Goal: Check status: Check status

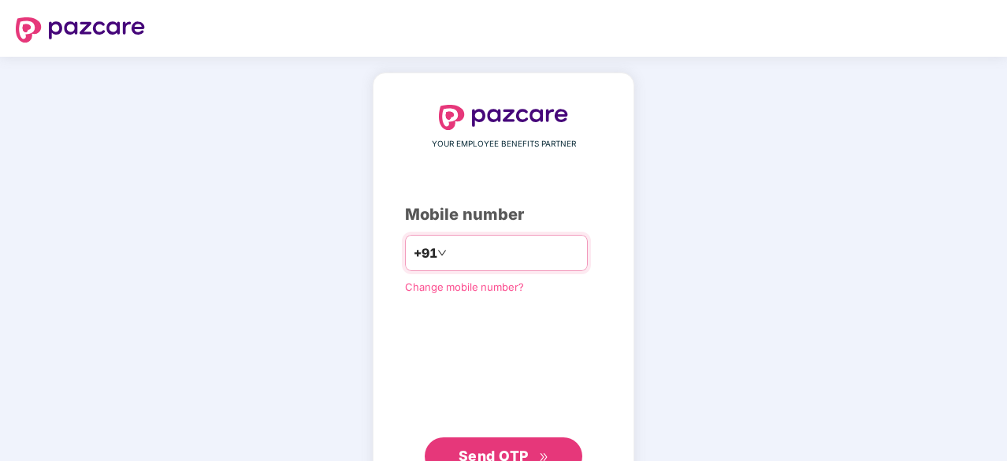
click at [492, 255] on input "number" at bounding box center [514, 252] width 129 height 25
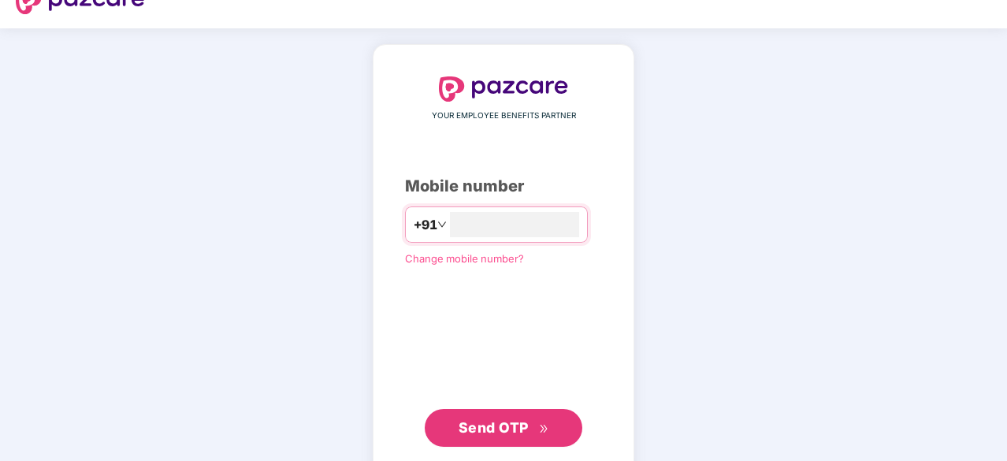
scroll to position [27, 0]
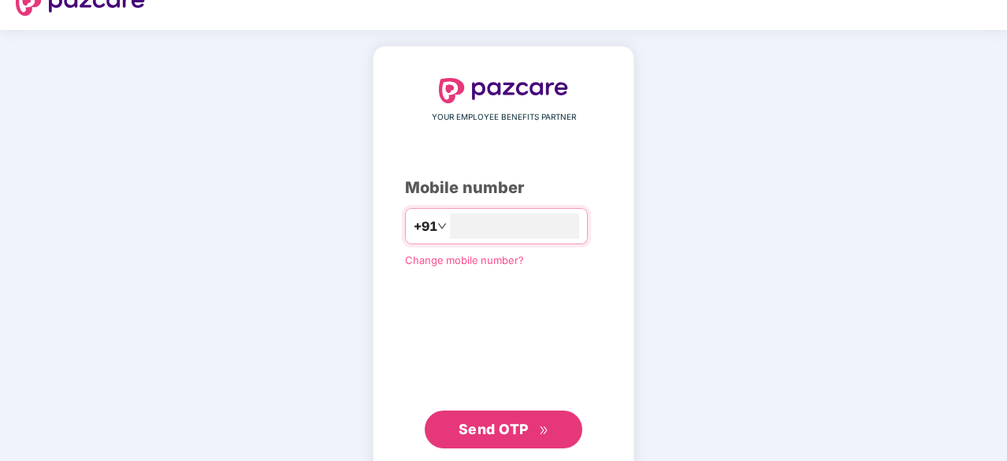
type input "**********"
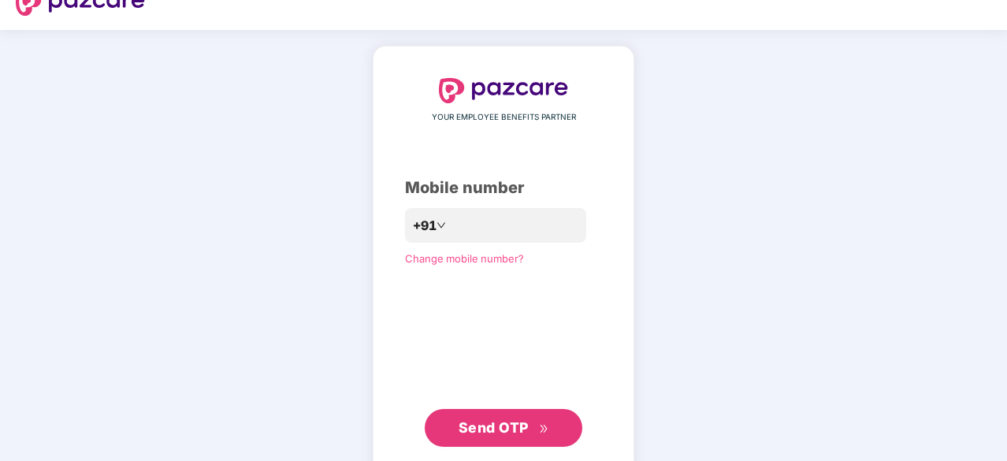
click at [492, 415] on button "Send OTP" at bounding box center [504, 428] width 158 height 38
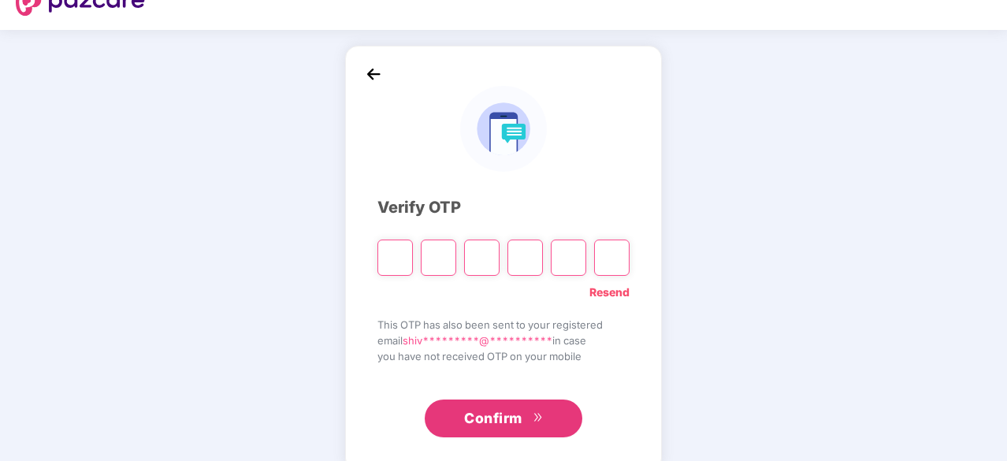
type input "*"
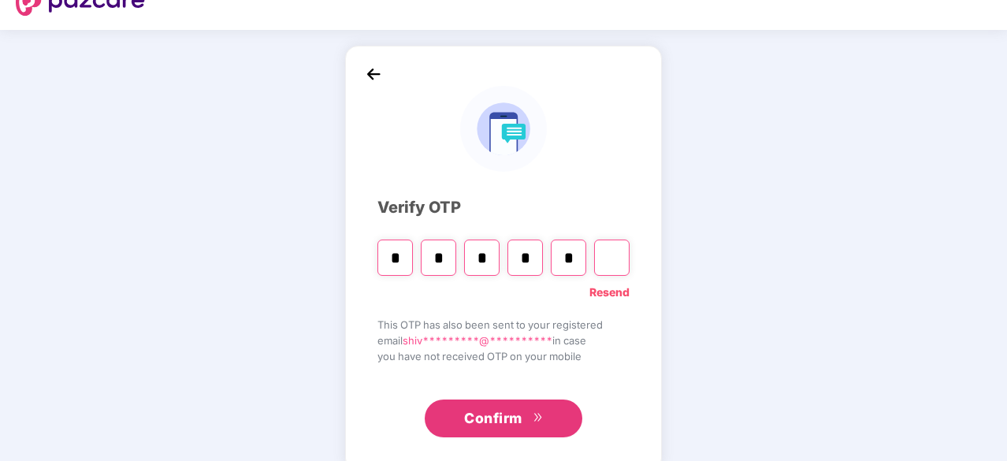
type input "*"
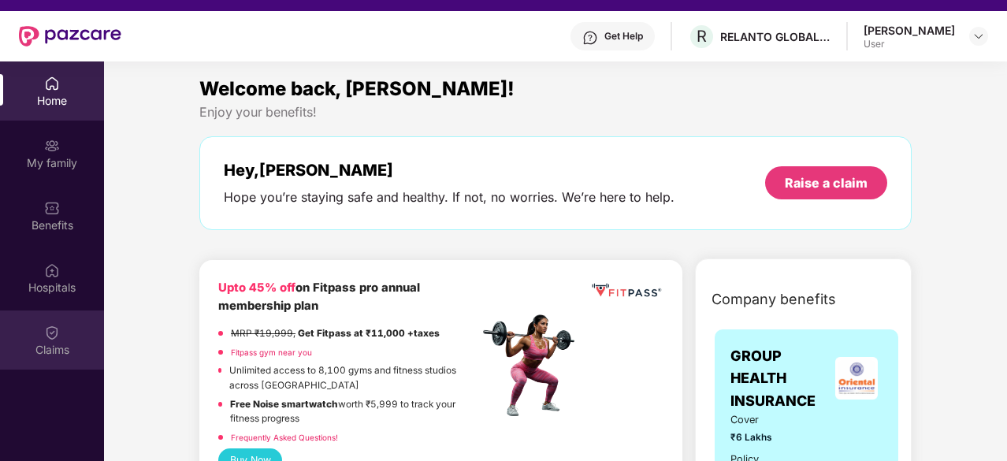
click at [48, 333] on img at bounding box center [52, 333] width 16 height 16
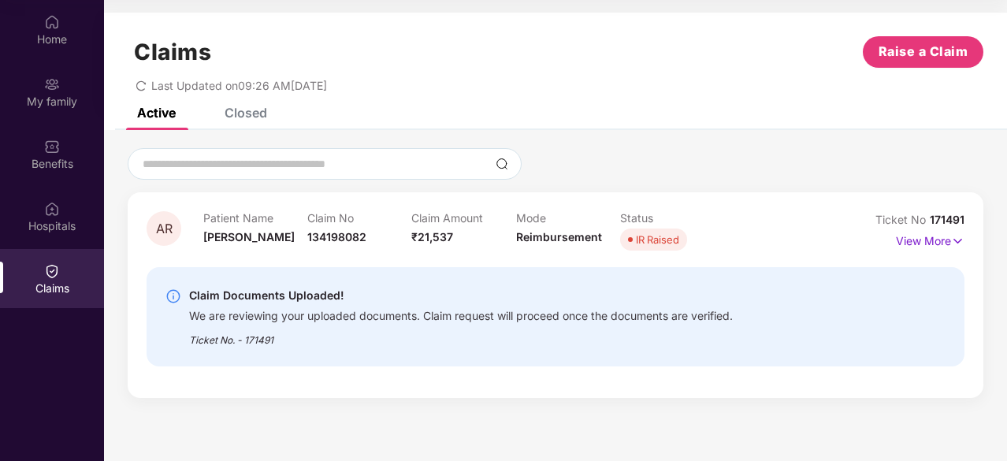
scroll to position [72, 0]
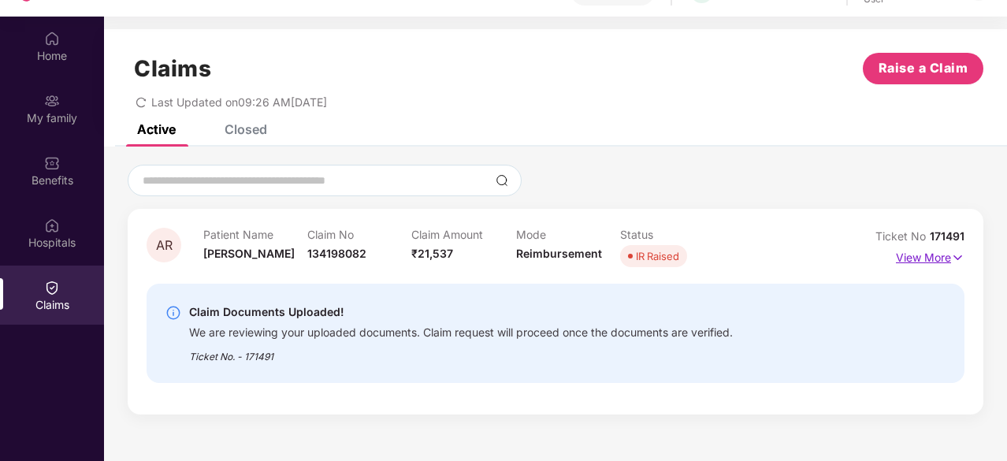
click at [926, 258] on p "View More" at bounding box center [930, 255] width 69 height 21
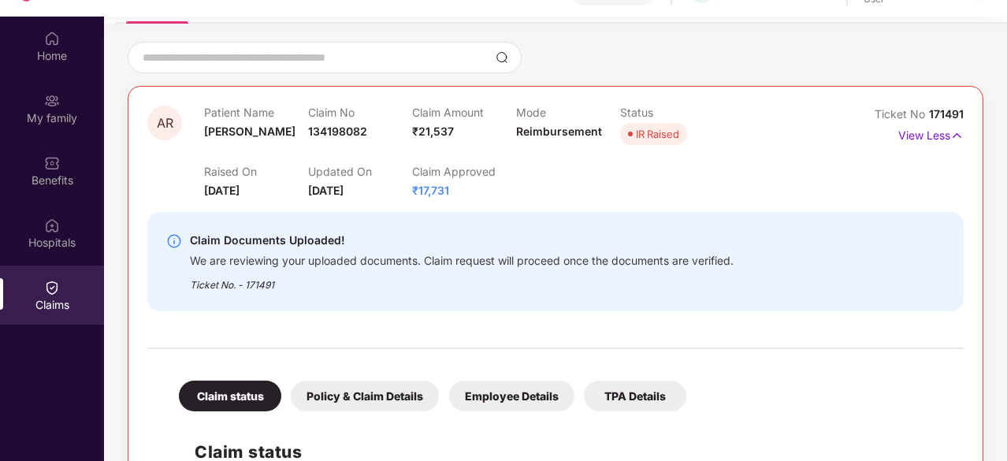
scroll to position [122, 0]
click at [628, 397] on div "TPA Details" at bounding box center [635, 396] width 102 height 31
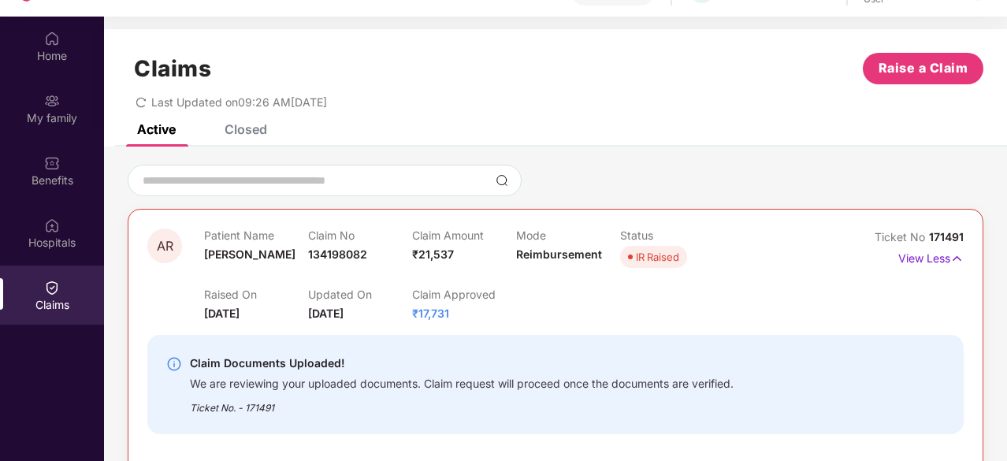
scroll to position [50, 0]
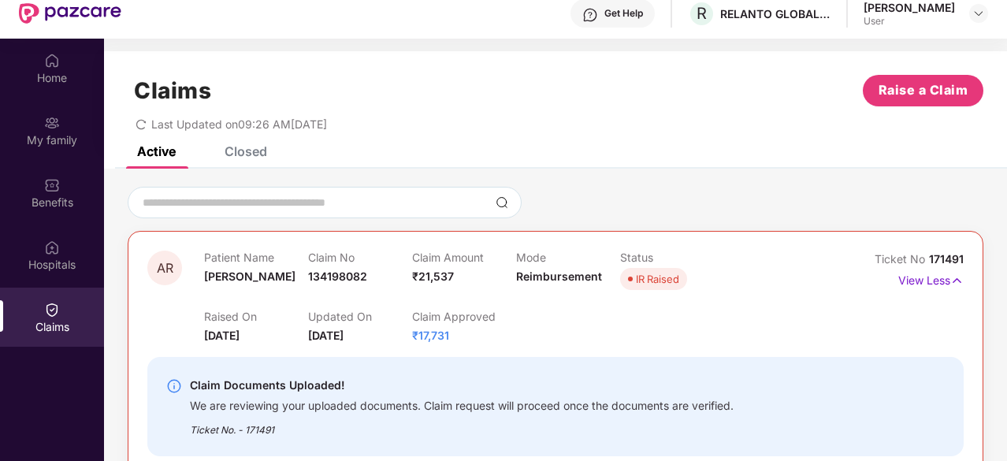
click at [257, 157] on div "Closed" at bounding box center [245, 151] width 43 height 16
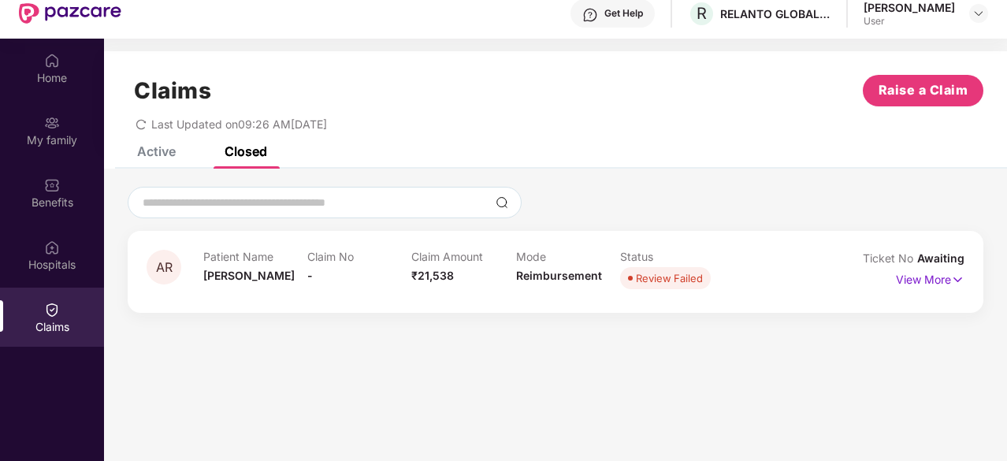
click at [171, 148] on div "Active" at bounding box center [156, 151] width 39 height 16
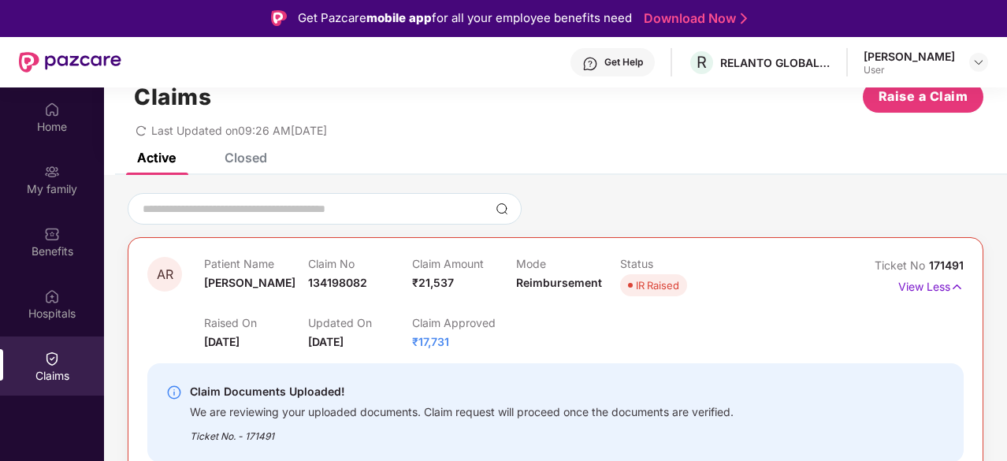
scroll to position [43, 0]
click at [588, 335] on div "Raised On 08 Sept 2025 Updated On 29 Sept 2025 Claim Approved ₹17,731" at bounding box center [515, 324] width 623 height 50
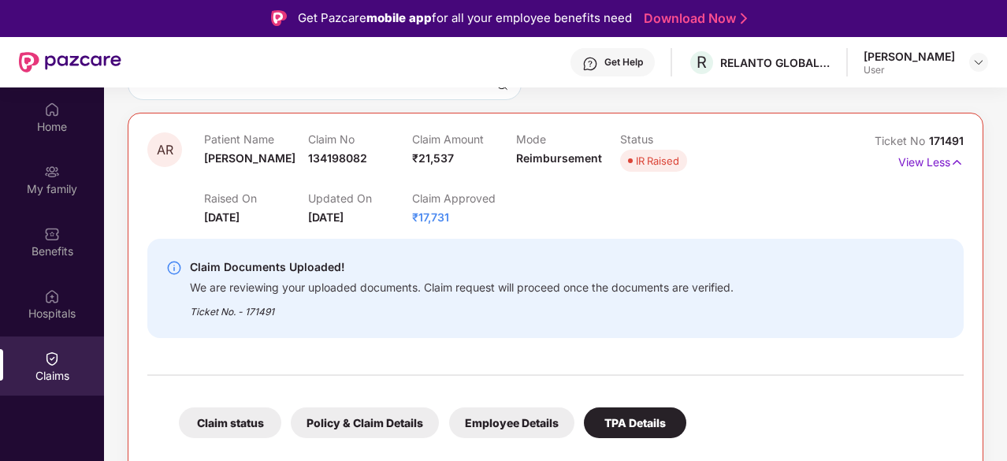
scroll to position [9, 0]
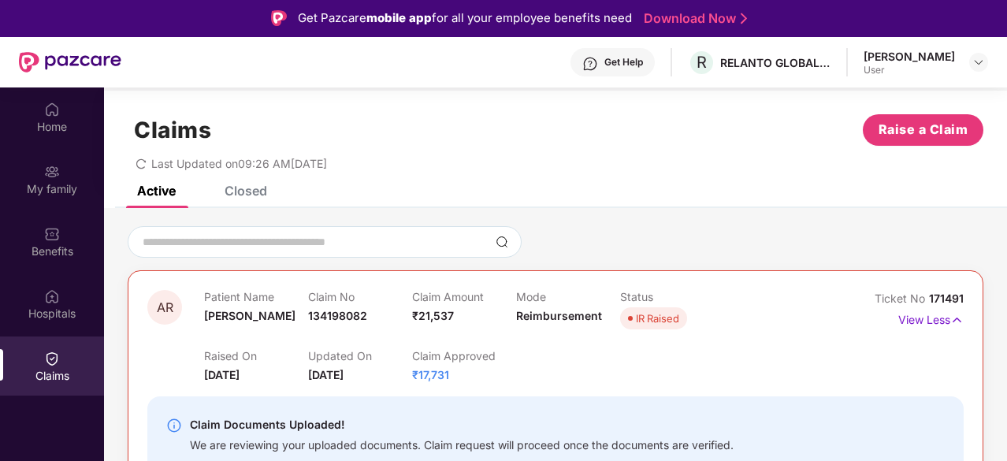
click at [255, 195] on div "Closed" at bounding box center [245, 191] width 43 height 16
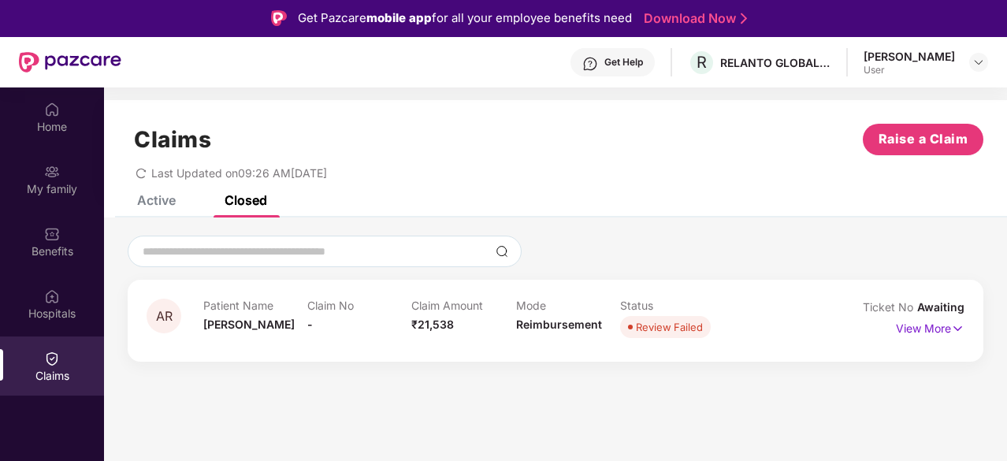
scroll to position [0, 0]
click at [153, 210] on div "Active" at bounding box center [144, 200] width 62 height 35
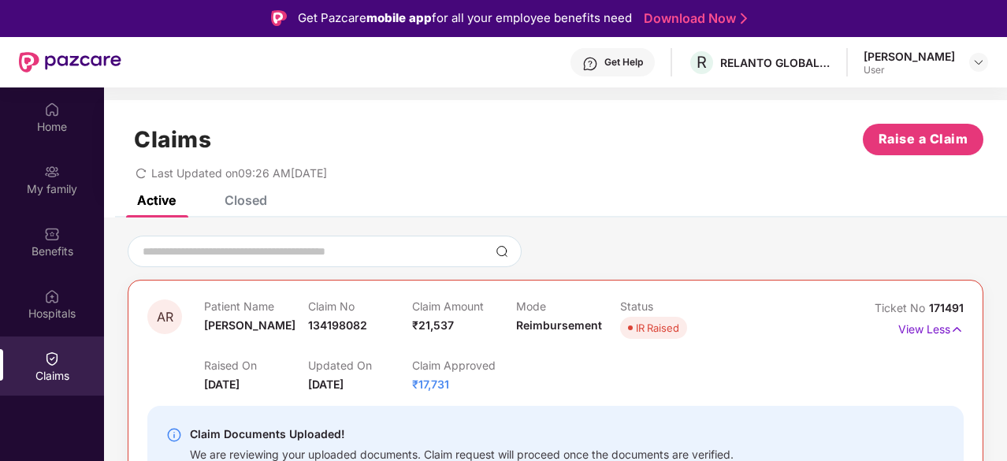
click at [258, 204] on div "Closed" at bounding box center [245, 200] width 43 height 16
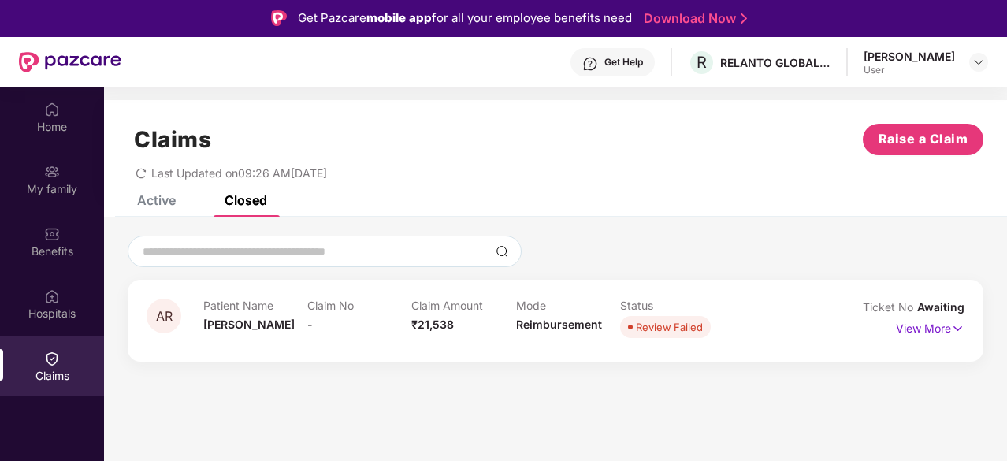
click at [173, 205] on div "Active" at bounding box center [156, 200] width 39 height 16
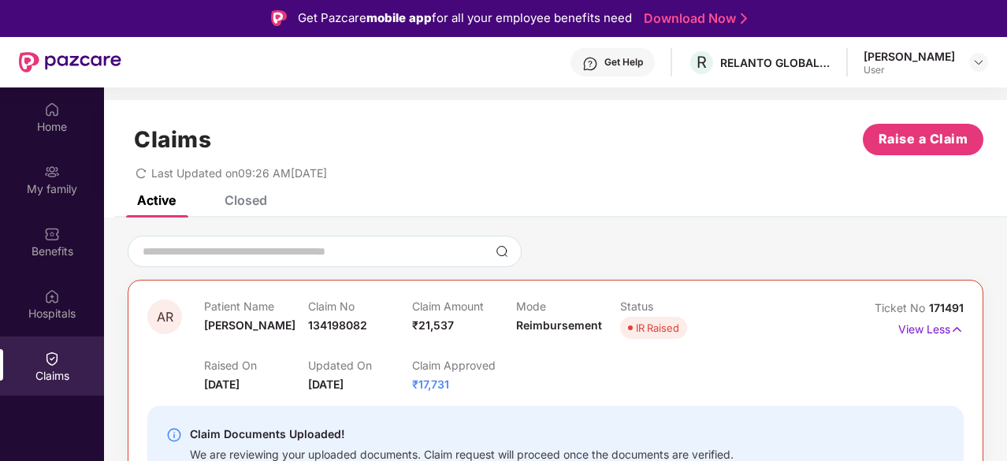
scroll to position [158, 0]
